Goal: Information Seeking & Learning: Learn about a topic

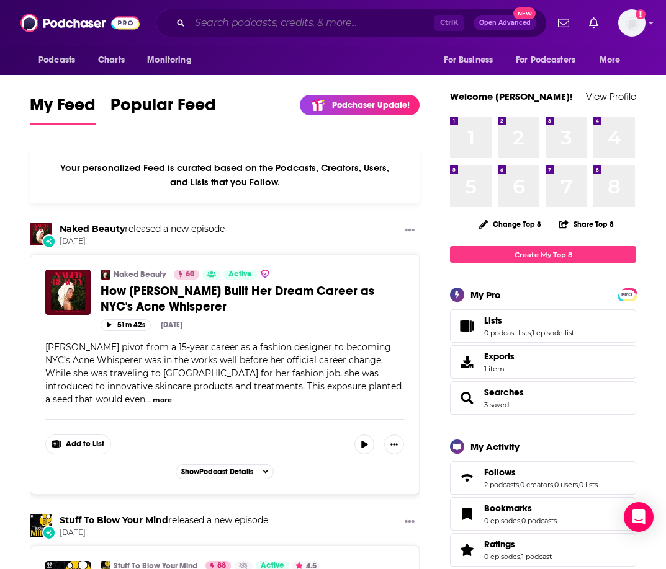
click at [292, 30] on input "Search podcasts, credits, & more..." at bounding box center [312, 23] width 244 height 20
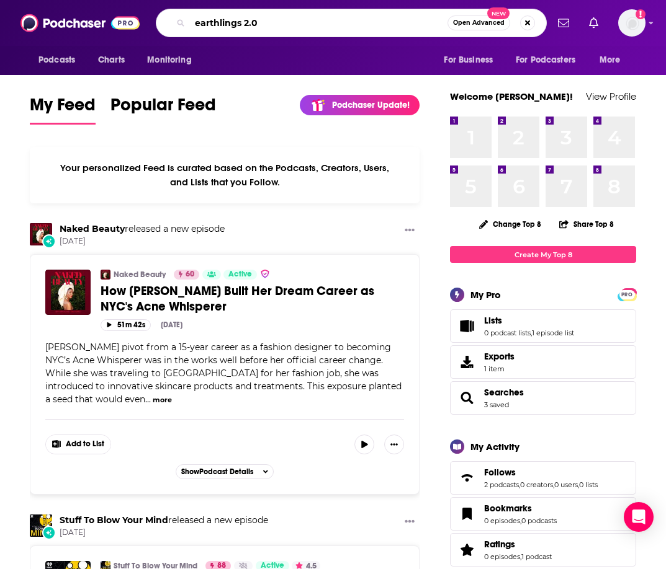
type input "earthlings 2.0"
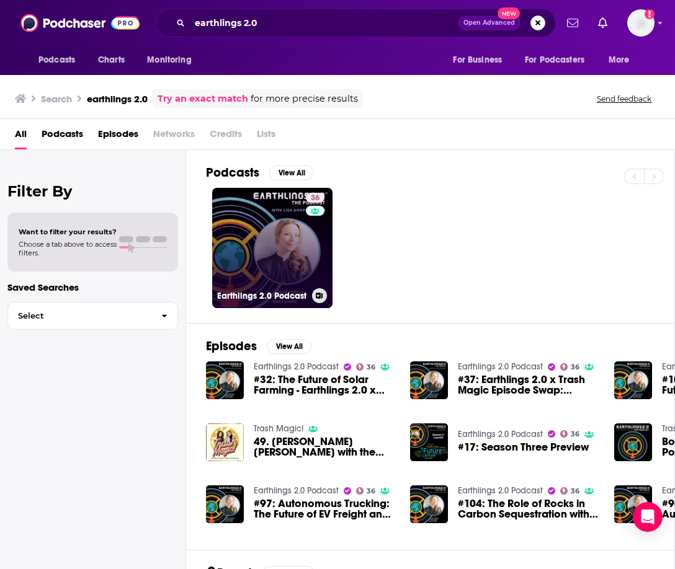
click at [280, 231] on link "36 Earthlings 2.0 Podcast" at bounding box center [272, 248] width 120 height 120
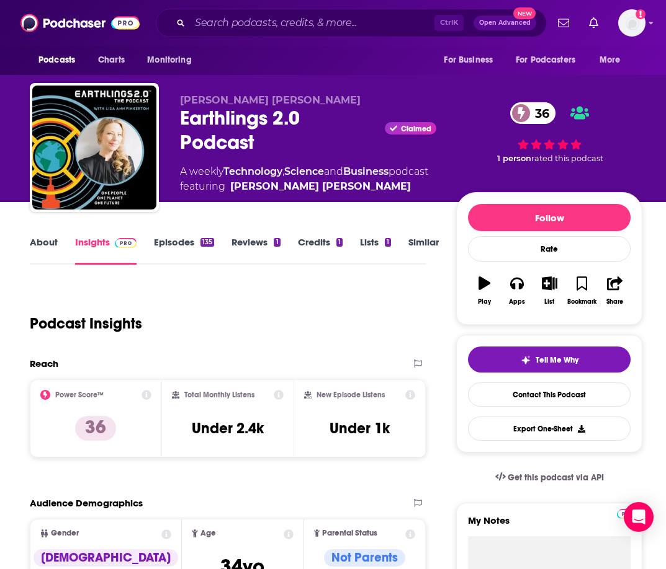
click at [35, 237] on link "About" at bounding box center [44, 250] width 28 height 29
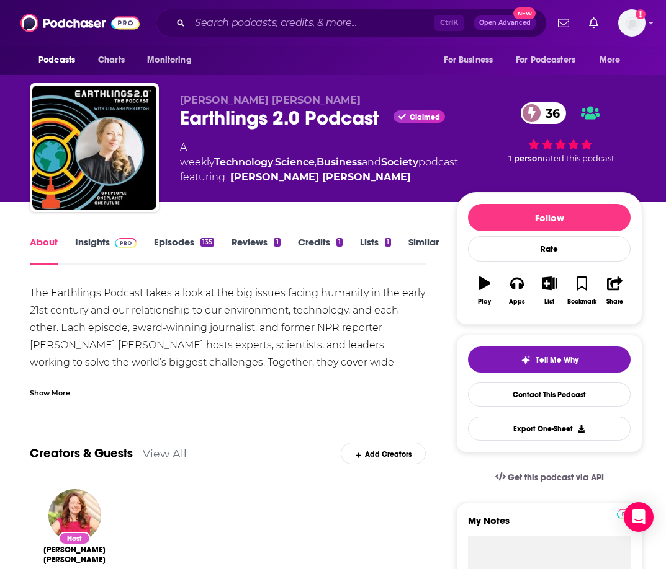
click at [53, 393] on div "Show More" at bounding box center [50, 392] width 40 height 12
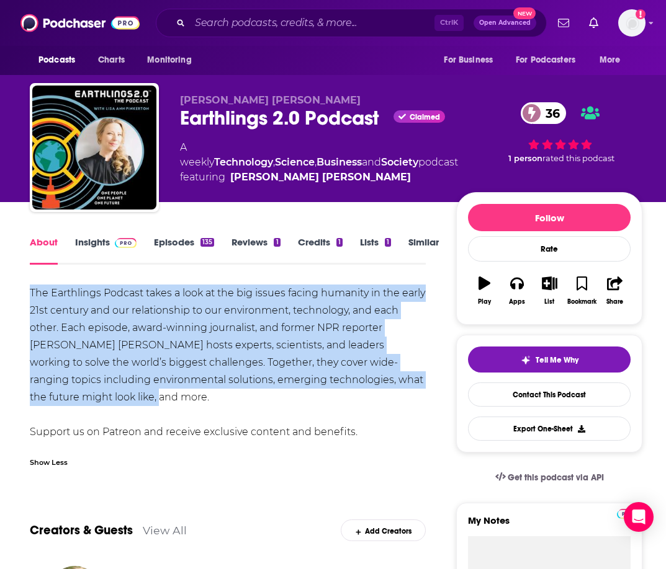
drag, startPoint x: 25, startPoint y: 293, endPoint x: 107, endPoint y: 399, distance: 133.6
copy div "The Earthlings Podcast takes a look at the big issues facing humanity in the ea…"
click at [81, 238] on link "Insights" at bounding box center [105, 250] width 61 height 29
